Goal: Transaction & Acquisition: Purchase product/service

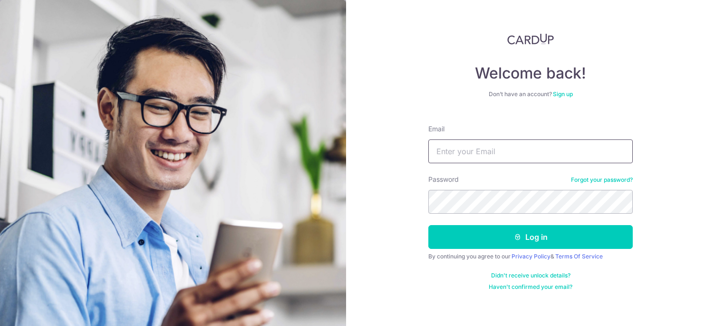
click at [476, 153] on input "Email" at bounding box center [531, 151] width 205 height 24
type input "[EMAIL_ADDRESS][DOMAIN_NAME]"
click at [429, 225] on button "Log in" at bounding box center [531, 237] width 205 height 24
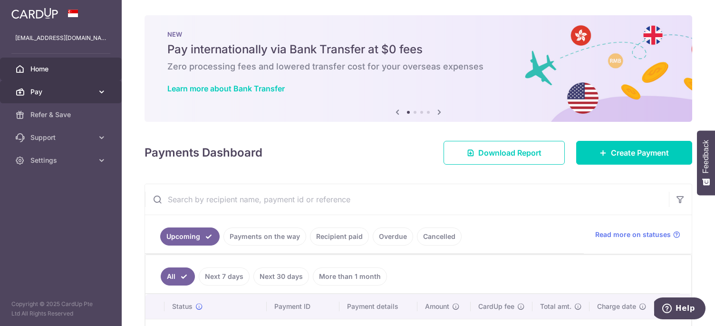
click at [88, 90] on span "Pay" at bounding box center [61, 92] width 63 height 10
click at [98, 93] on icon at bounding box center [102, 92] width 10 height 10
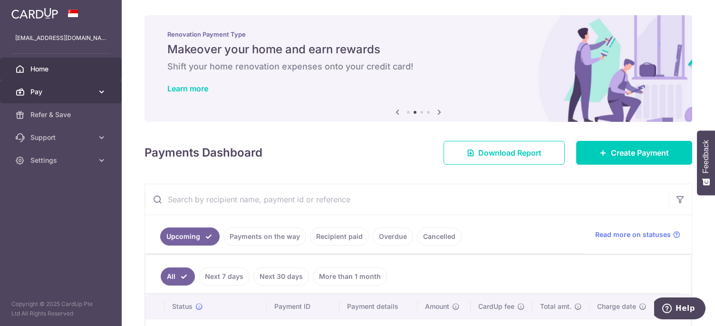
click at [98, 95] on icon at bounding box center [102, 92] width 10 height 10
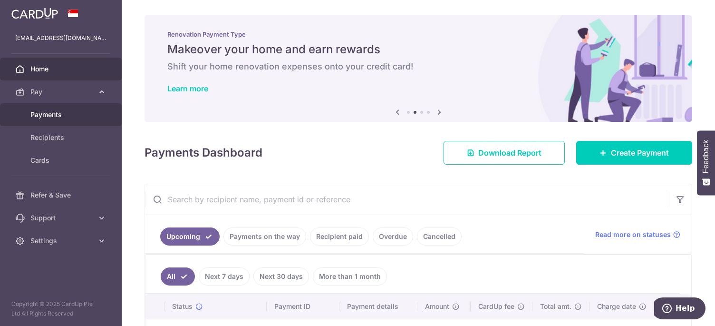
click at [48, 116] on span "Payments" at bounding box center [61, 115] width 63 height 10
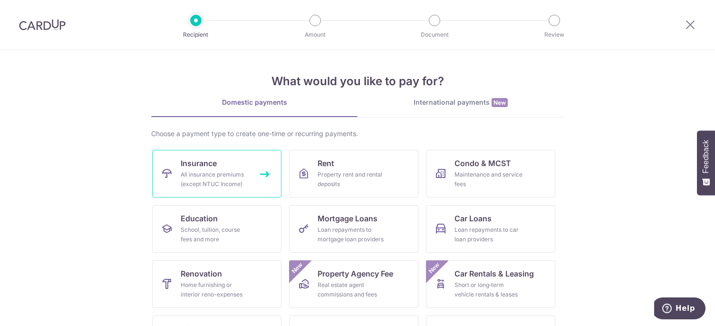
click at [198, 165] on span "Insurance" at bounding box center [199, 162] width 36 height 11
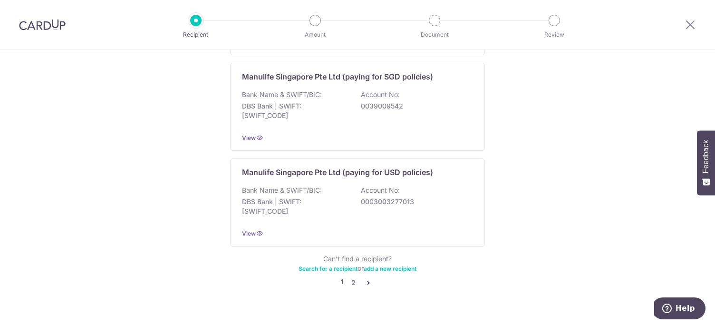
scroll to position [973, 0]
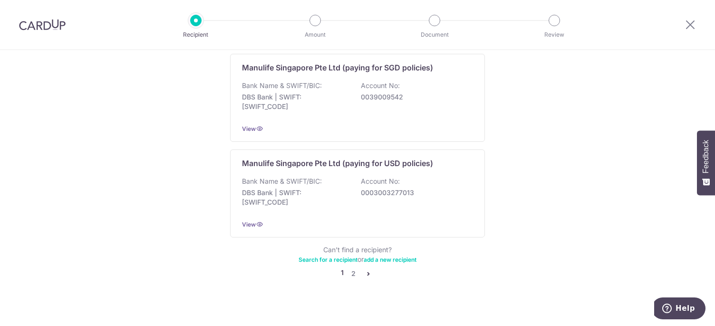
click at [367, 270] on icon "pager" at bounding box center [369, 274] width 8 height 8
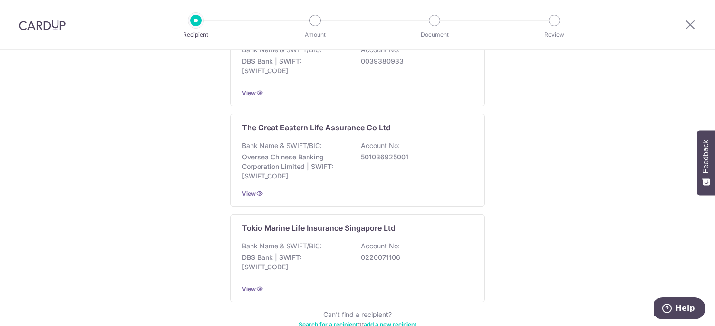
scroll to position [978, 0]
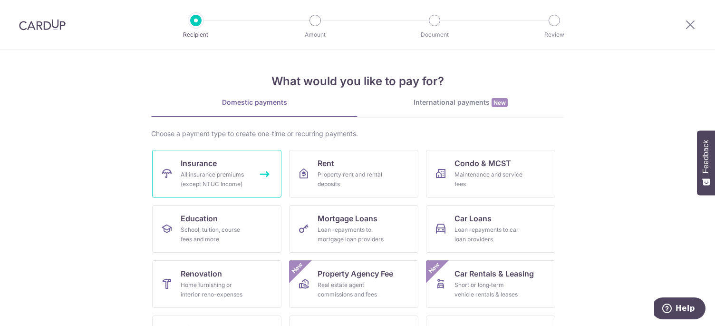
click at [203, 167] on span "Insurance" at bounding box center [199, 162] width 36 height 11
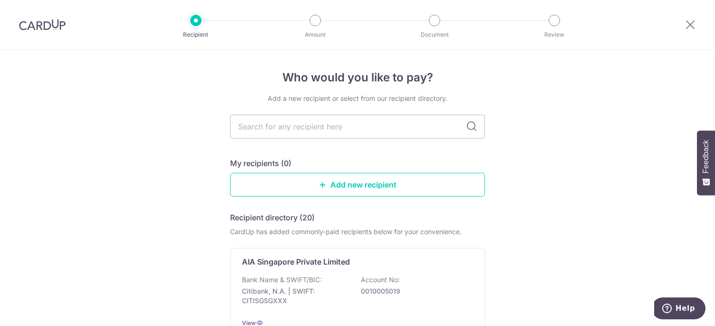
drag, startPoint x: 185, startPoint y: 175, endPoint x: 191, endPoint y: 102, distance: 73.0
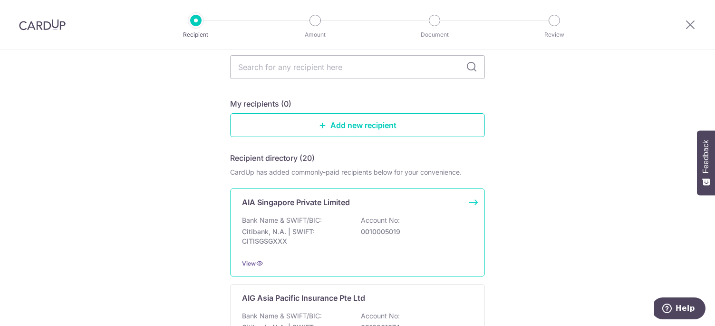
scroll to position [143, 0]
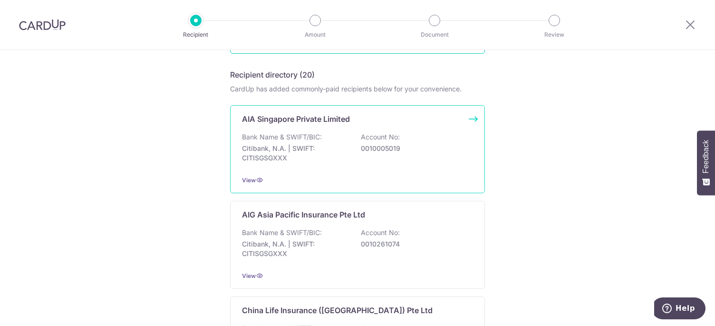
click at [287, 142] on div "Bank Name & SWIFT/BIC: Citibank, N.A. | SWIFT: CITISGSGXXX Account No: 00100050…" at bounding box center [357, 149] width 231 height 35
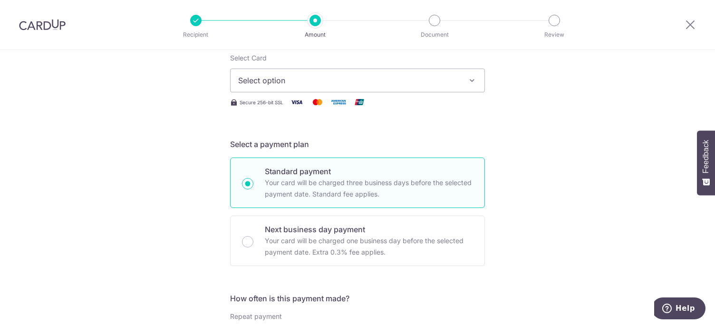
scroll to position [143, 0]
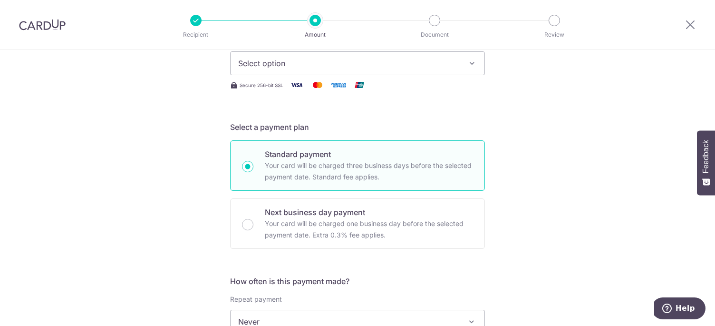
click at [279, 67] on span "Select option" at bounding box center [349, 63] width 222 height 11
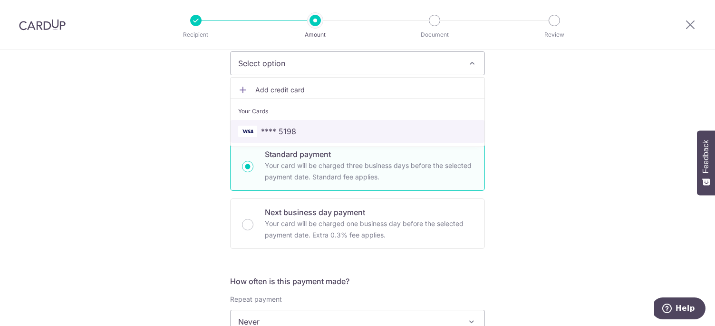
click at [273, 126] on span "**** 5198" at bounding box center [278, 131] width 35 height 11
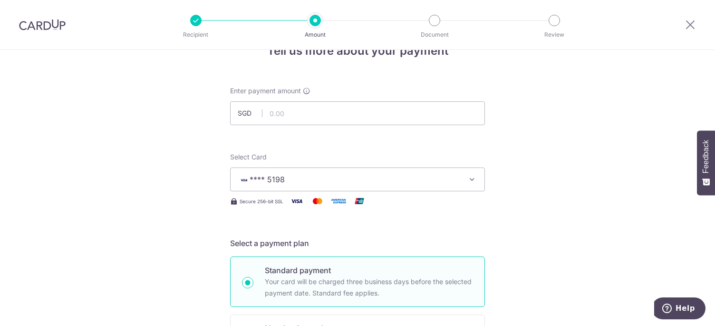
scroll to position [0, 0]
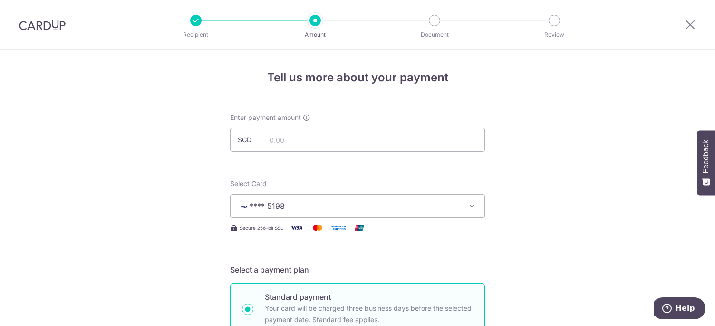
drag, startPoint x: 172, startPoint y: 183, endPoint x: 170, endPoint y: 136, distance: 47.1
click at [292, 141] on input "text" at bounding box center [357, 140] width 255 height 24
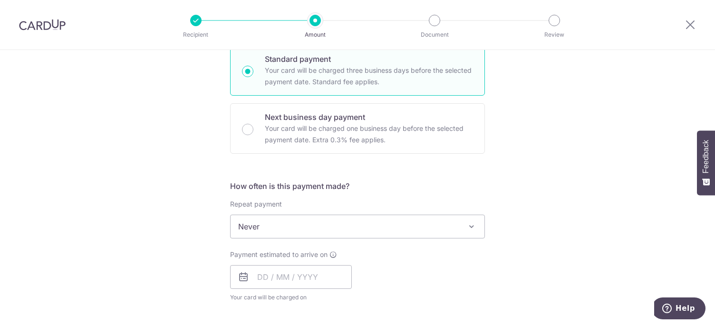
scroll to position [333, 0]
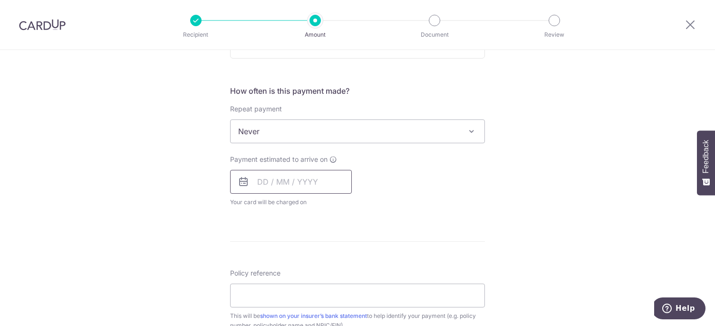
click at [267, 180] on input "text" at bounding box center [291, 182] width 122 height 24
type input "1,165.60"
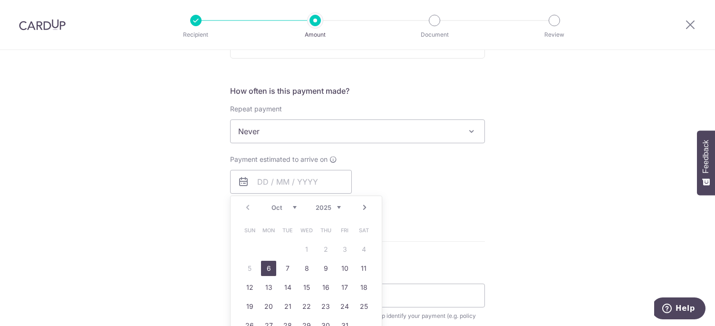
drag, startPoint x: 269, startPoint y: 266, endPoint x: 155, endPoint y: 156, distance: 159.1
click at [269, 266] on link "6" at bounding box center [268, 268] width 15 height 15
type input "06/10/2025"
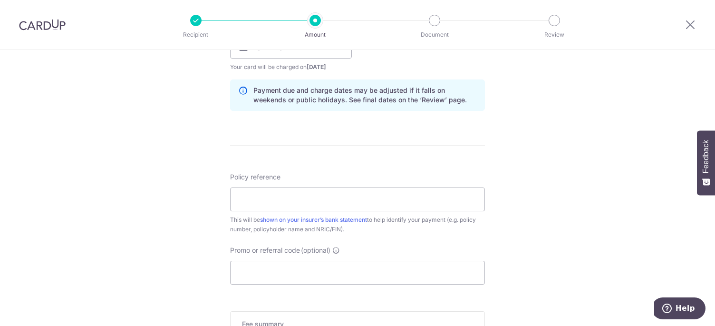
scroll to position [476, 0]
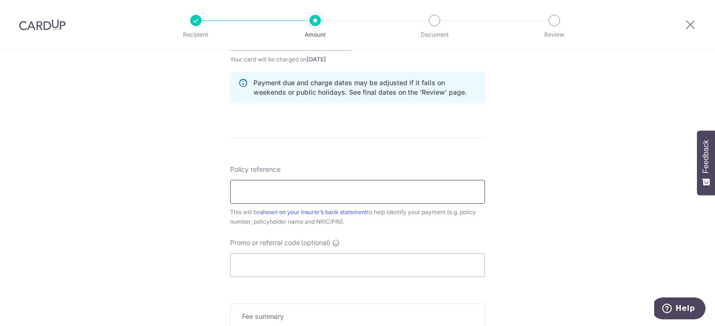
click at [275, 189] on input "Policy reference" at bounding box center [357, 192] width 255 height 24
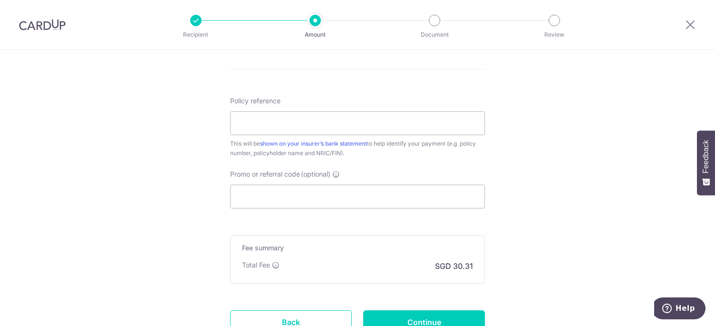
drag, startPoint x: 162, startPoint y: 152, endPoint x: 158, endPoint y: 169, distance: 17.0
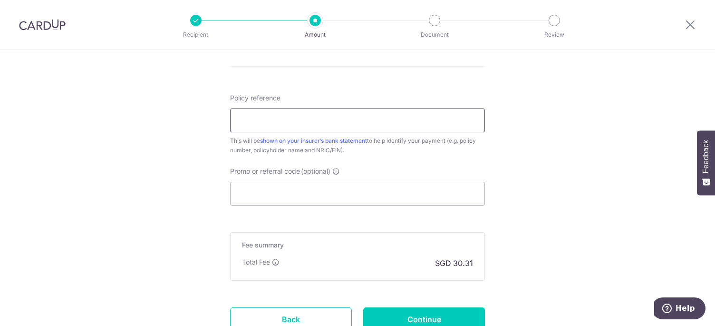
click at [278, 123] on input "Policy reference" at bounding box center [357, 120] width 255 height 24
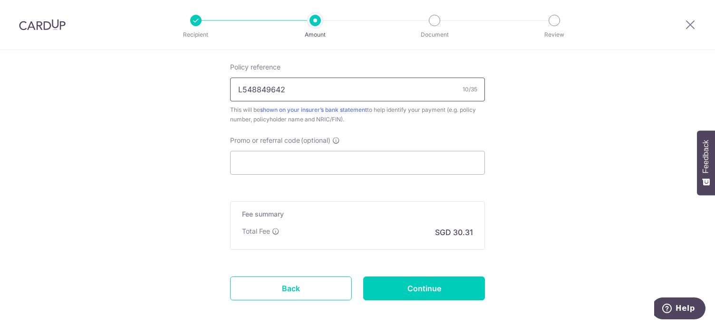
scroll to position [595, 0]
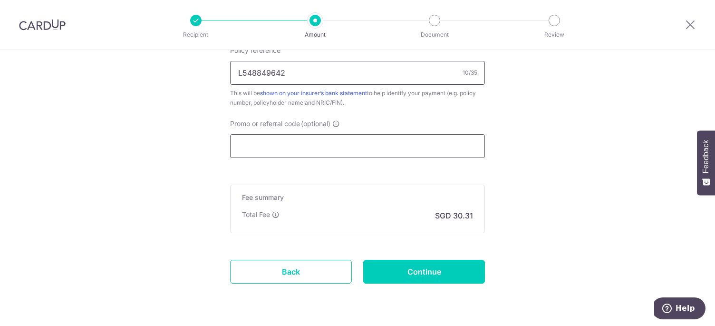
type input "L548849642"
click at [299, 140] on input "Promo or referral code (optional)" at bounding box center [357, 146] width 255 height 24
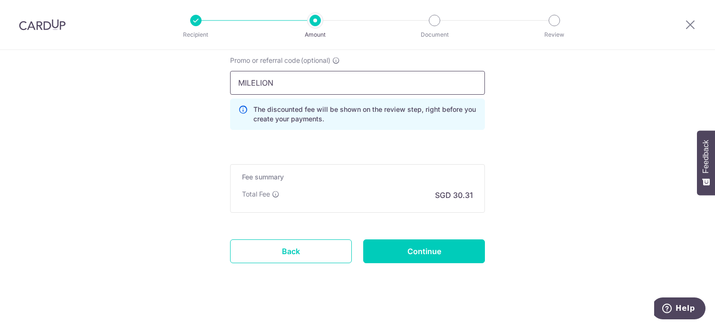
scroll to position [666, 0]
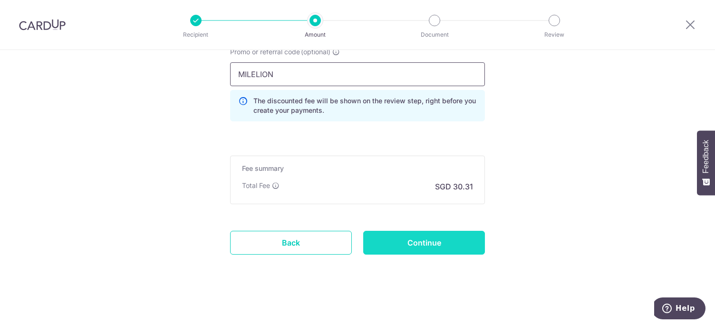
type input "MILELION"
click at [409, 243] on input "Continue" at bounding box center [424, 243] width 122 height 24
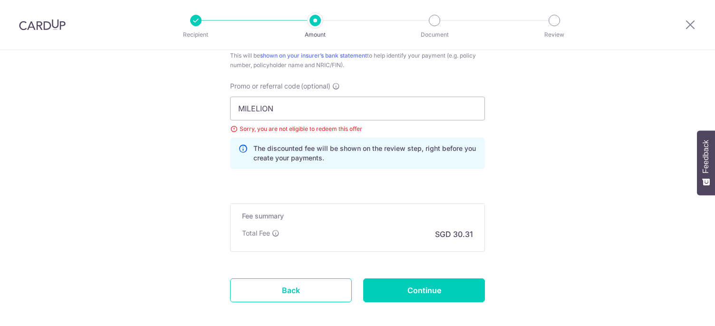
scroll to position [537, 0]
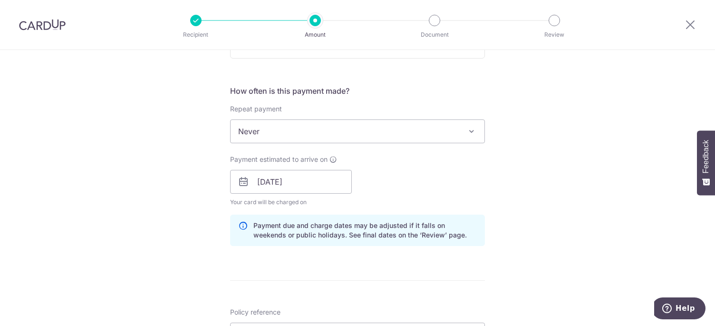
scroll to position [523, 0]
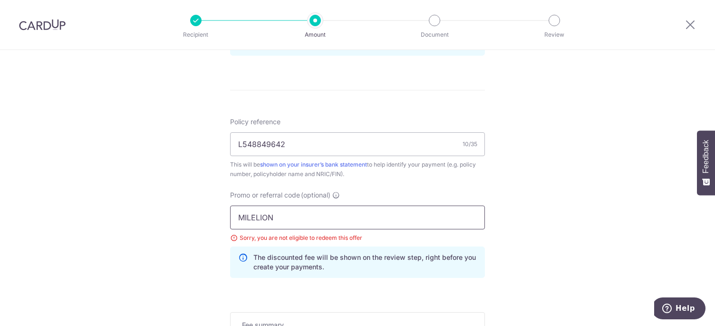
click at [281, 220] on input "MILELION" at bounding box center [357, 217] width 255 height 24
type input "OFF225"
click button "Add Card" at bounding box center [0, 0] width 0 height 0
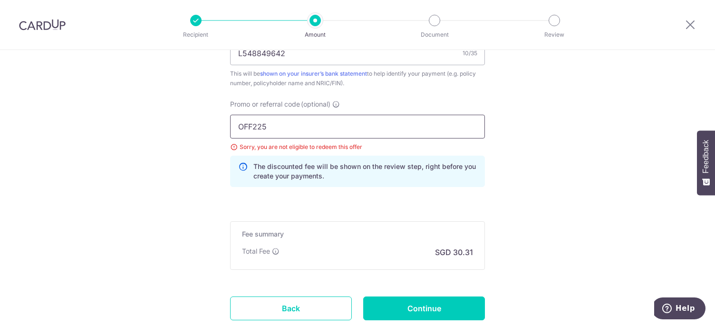
scroll to position [666, 0]
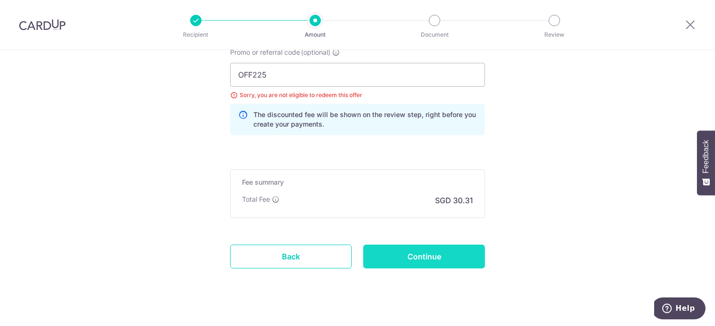
click at [439, 255] on input "Continue" at bounding box center [424, 256] width 122 height 24
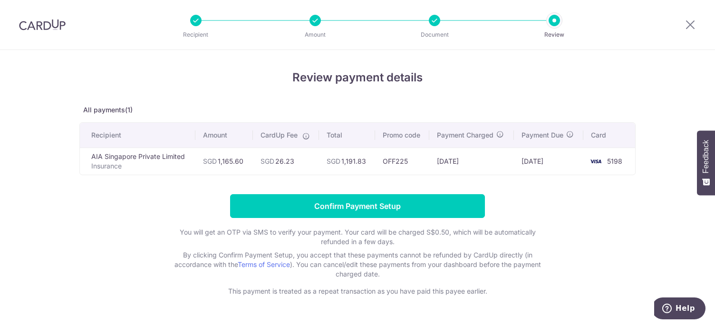
scroll to position [26, 0]
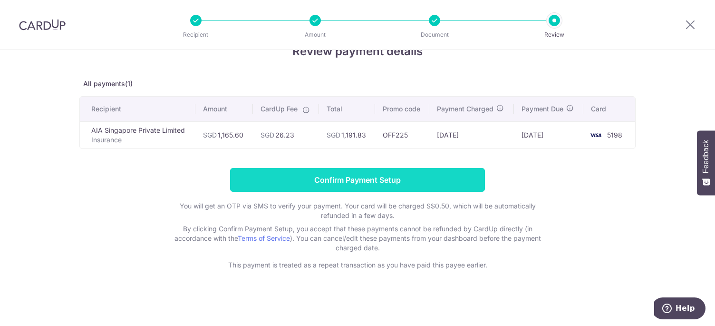
click at [378, 175] on input "Confirm Payment Setup" at bounding box center [357, 180] width 255 height 24
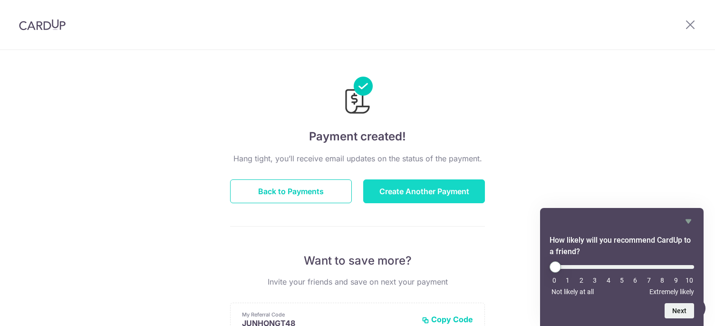
click at [423, 194] on button "Create Another Payment" at bounding box center [424, 191] width 122 height 24
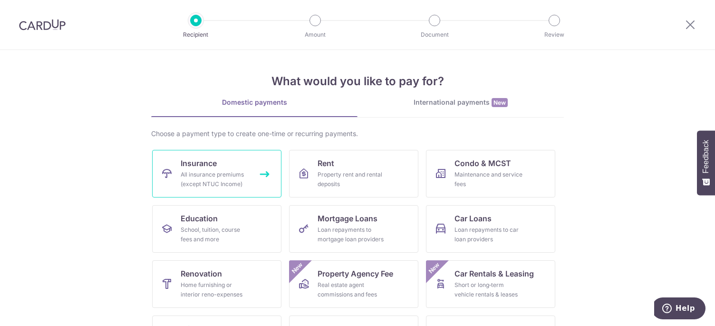
click at [215, 166] on span "Insurance" at bounding box center [199, 162] width 36 height 11
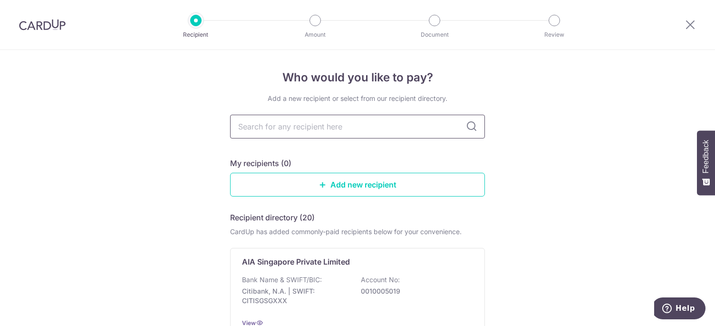
click at [340, 128] on input "text" at bounding box center [357, 127] width 255 height 24
click at [331, 266] on p "AIA Singapore Private Limited" at bounding box center [296, 261] width 108 height 11
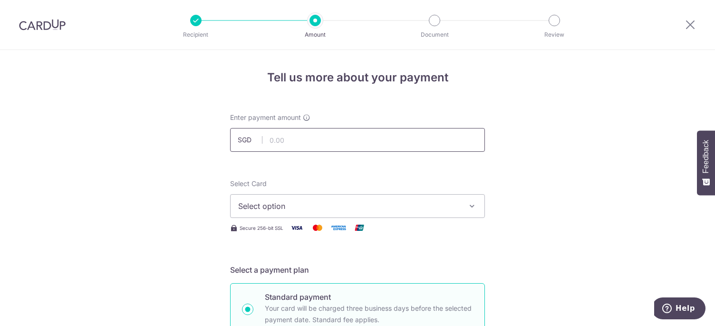
click at [326, 133] on input "text" at bounding box center [357, 140] width 255 height 24
type input "3,040.00"
click at [330, 210] on span "Select option" at bounding box center [349, 205] width 222 height 11
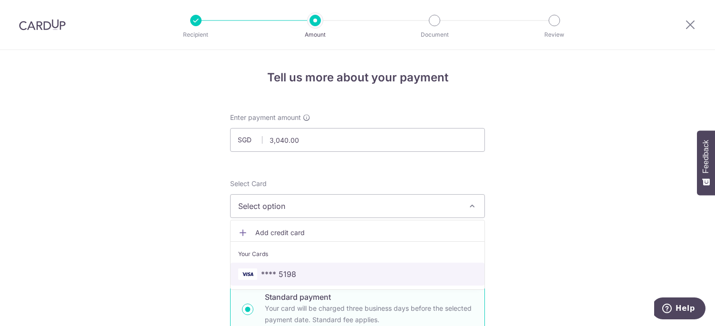
click at [283, 270] on span "**** 5198" at bounding box center [278, 273] width 35 height 11
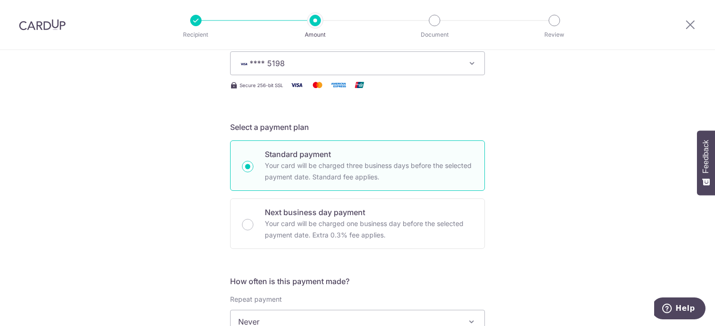
scroll to position [285, 0]
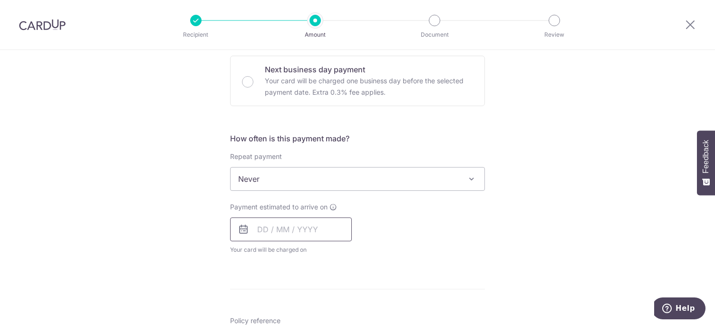
click at [261, 234] on input "text" at bounding box center [291, 229] width 122 height 24
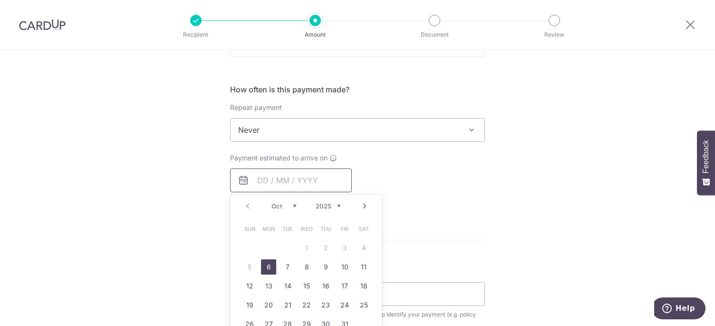
scroll to position [380, 0]
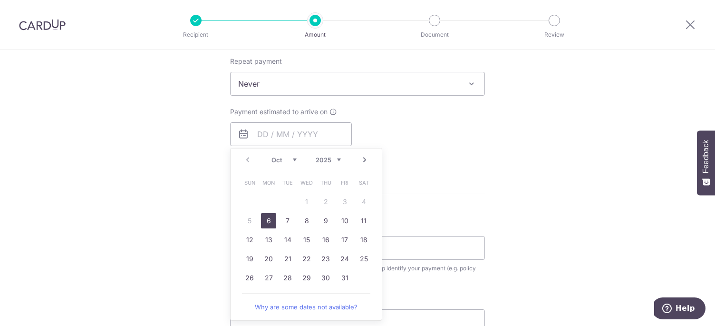
click at [265, 221] on link "6" at bounding box center [268, 220] width 15 height 15
type input "06/10/2025"
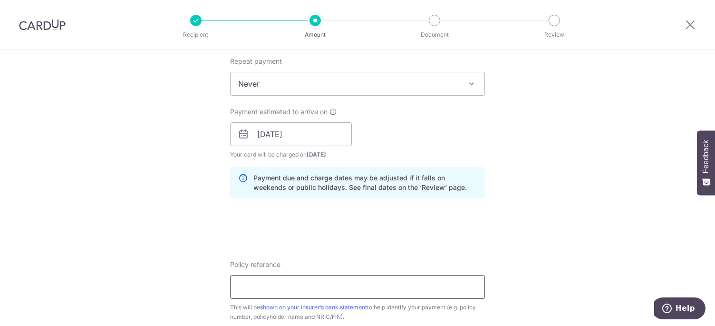
click at [263, 282] on input "Policy reference" at bounding box center [357, 287] width 255 height 24
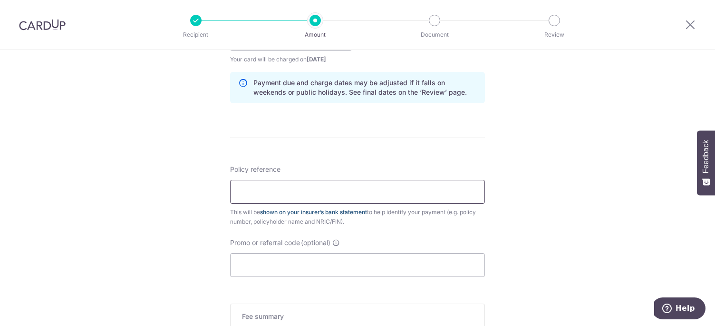
scroll to position [523, 0]
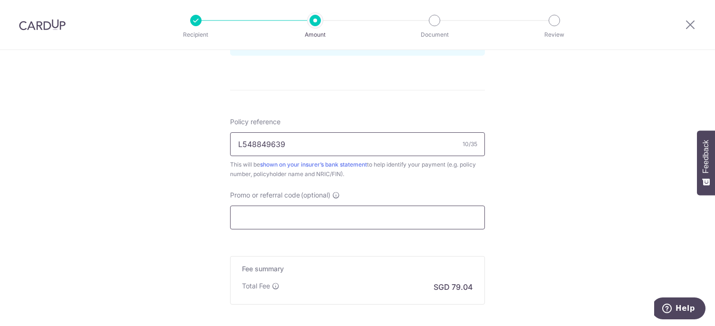
type input "L548849639"
click at [279, 224] on input "Promo or referral code (optional)" at bounding box center [357, 217] width 255 height 24
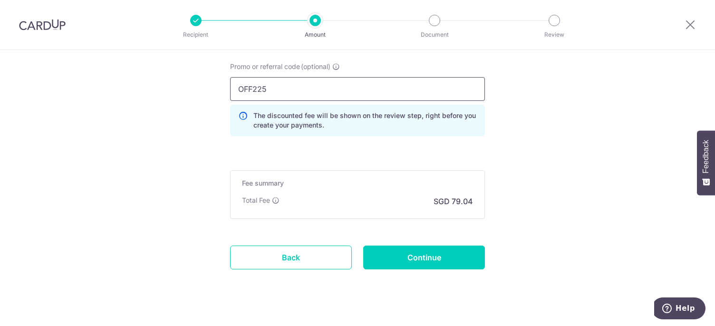
scroll to position [666, 0]
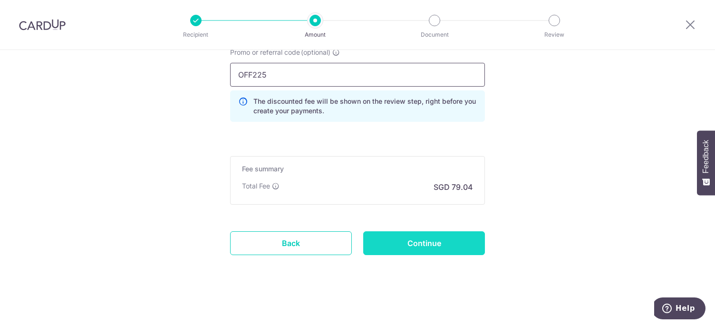
type input "OFF225"
click at [413, 241] on input "Continue" at bounding box center [424, 243] width 122 height 24
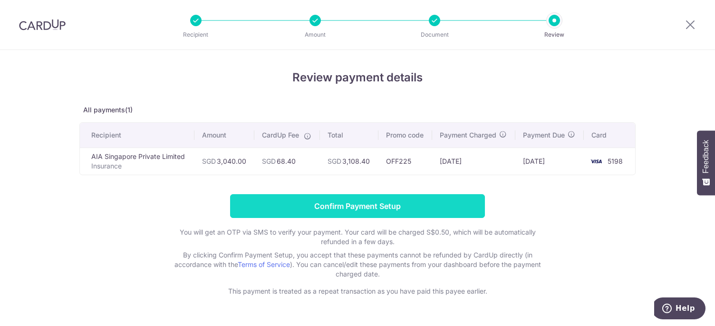
click at [356, 206] on input "Confirm Payment Setup" at bounding box center [357, 206] width 255 height 24
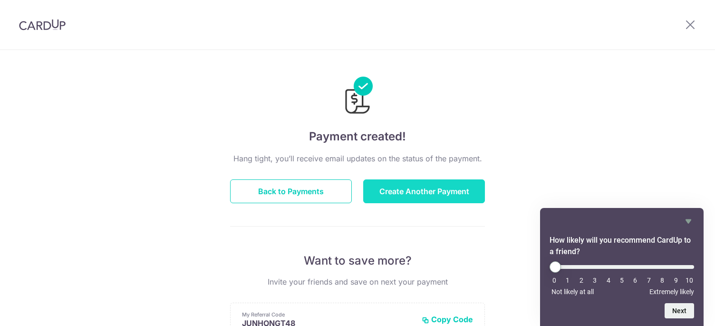
click at [419, 190] on button "Create Another Payment" at bounding box center [424, 191] width 122 height 24
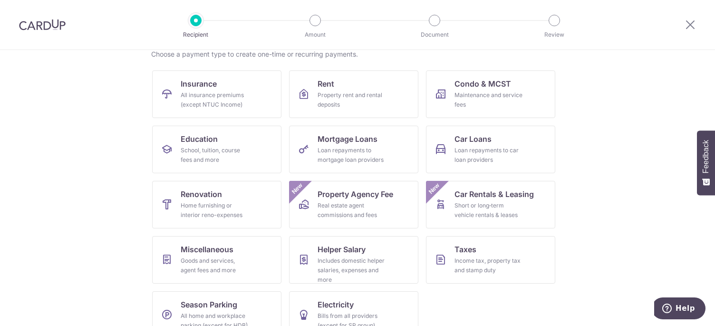
scroll to position [83, 0]
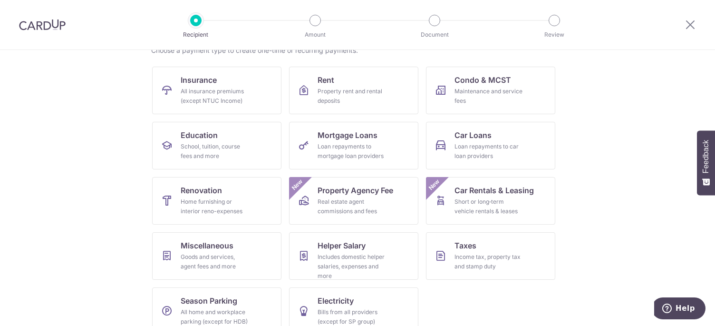
drag, startPoint x: 638, startPoint y: 151, endPoint x: 636, endPoint y: 165, distance: 13.5
click at [192, 178] on link "Renovation Home furnishing or interior reno-expenses" at bounding box center [216, 201] width 129 height 48
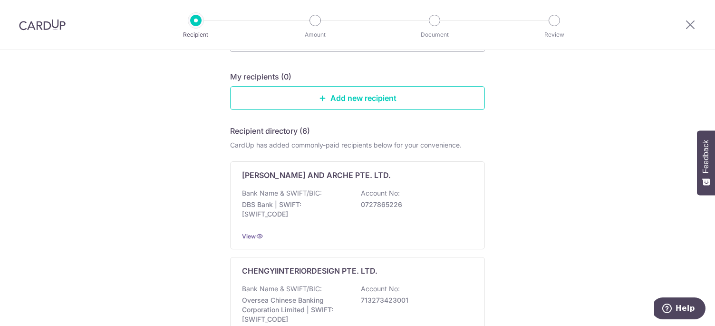
drag, startPoint x: 182, startPoint y: 183, endPoint x: 182, endPoint y: 192, distance: 9.5
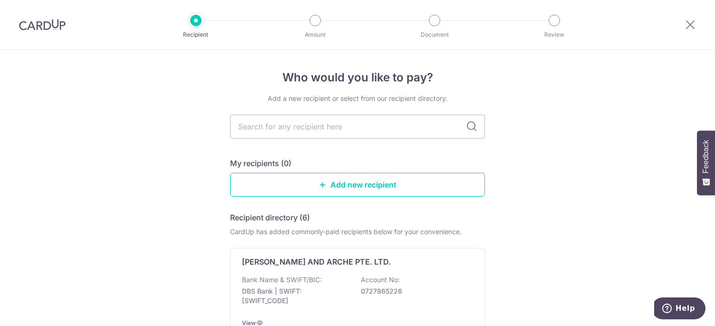
drag, startPoint x: 167, startPoint y: 107, endPoint x: 172, endPoint y: 39, distance: 68.2
click at [55, 22] on img at bounding box center [42, 24] width 47 height 11
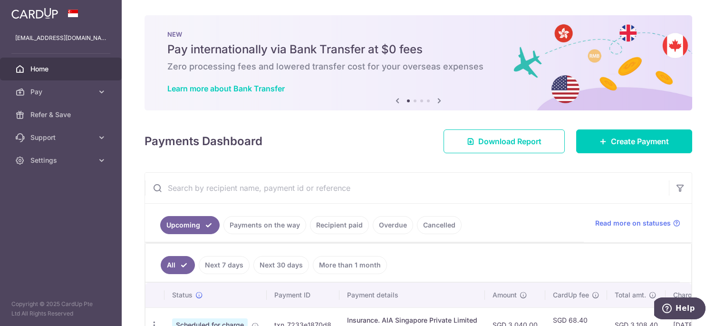
scroll to position [143, 0]
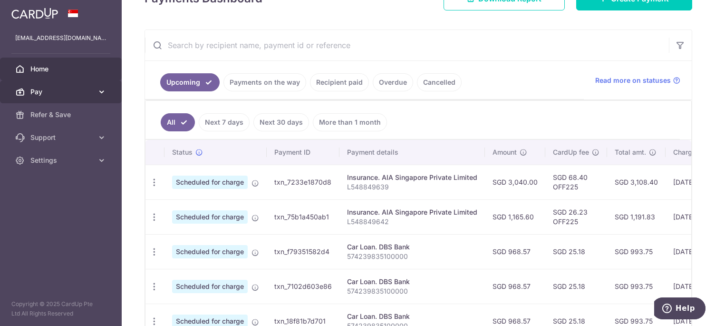
click at [89, 89] on span "Pay" at bounding box center [61, 92] width 63 height 10
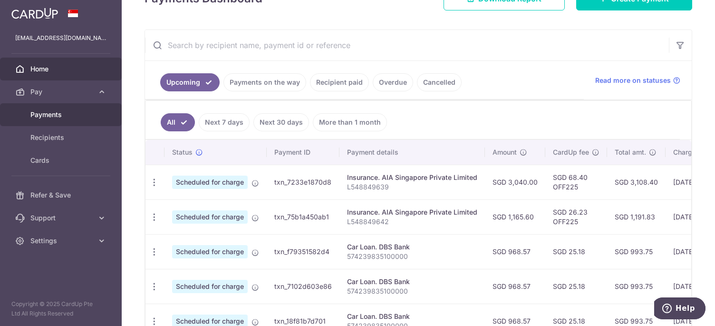
click at [44, 119] on span "Payments" at bounding box center [61, 115] width 63 height 10
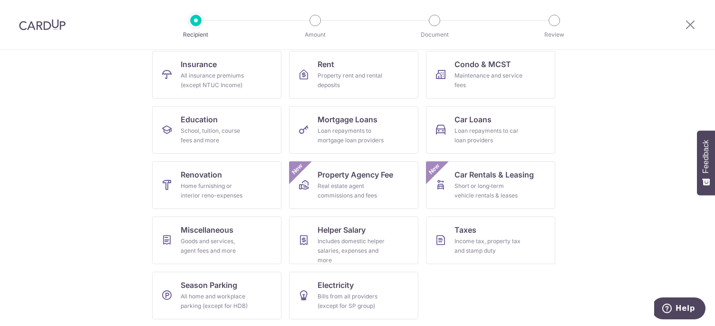
scroll to position [100, 0]
drag, startPoint x: 52, startPoint y: 117, endPoint x: 49, endPoint y: 143, distance: 26.8
click at [61, 133] on section "What would you like to pay for? Domestic payments International payments New Ch…" at bounding box center [357, 188] width 715 height 276
